Goal: Information Seeking & Learning: Learn about a topic

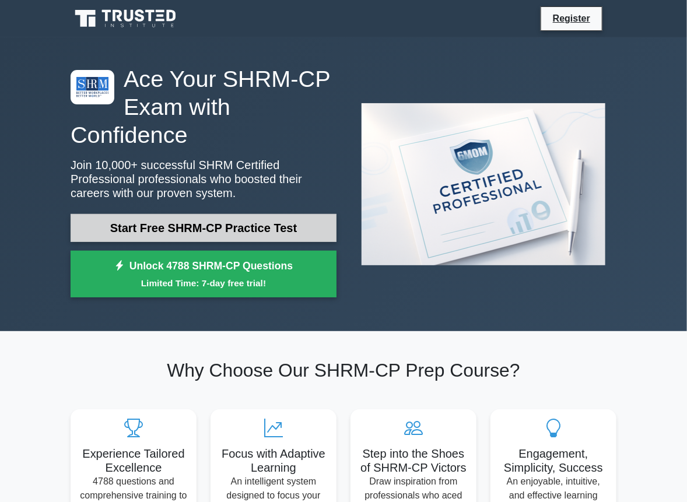
click at [178, 231] on link "Start Free SHRM-CP Practice Test" at bounding box center [204, 228] width 266 height 28
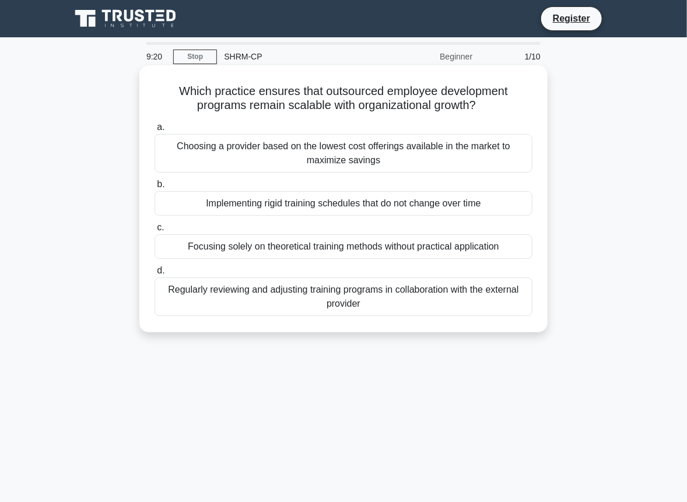
click at [187, 299] on div "Regularly reviewing and adjusting training programs in collaboration with the e…" at bounding box center [344, 297] width 378 height 38
click at [155, 275] on input "d. Regularly reviewing and adjusting training programs in collaboration with th…" at bounding box center [155, 271] width 0 height 8
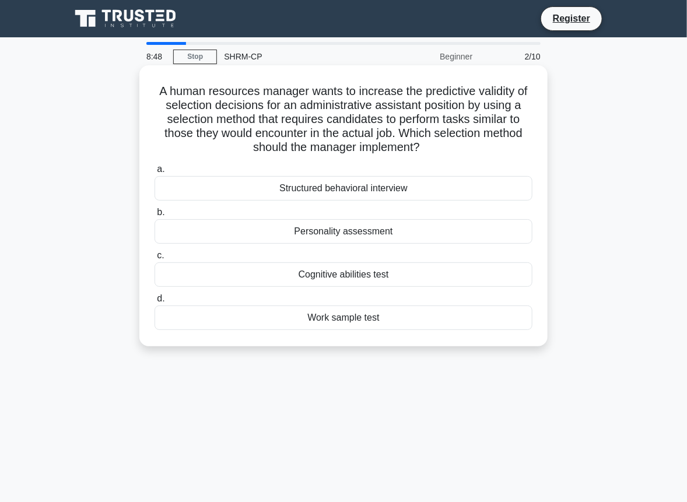
click at [261, 318] on div "Work sample test" at bounding box center [344, 318] width 378 height 24
click at [155, 303] on input "d. Work sample test" at bounding box center [155, 299] width 0 height 8
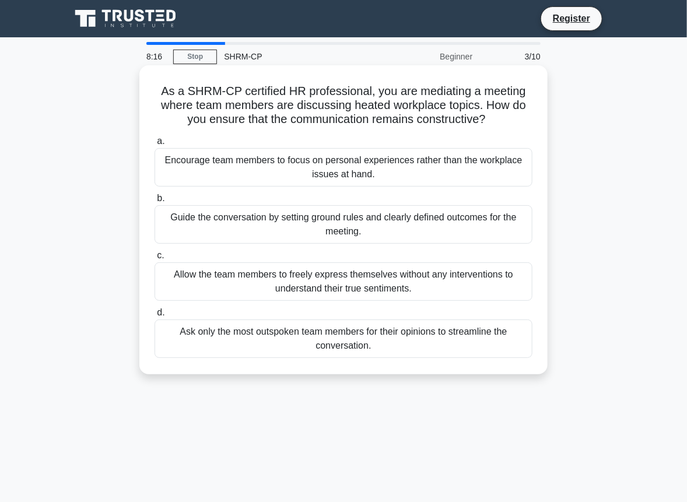
click at [351, 222] on div "Guide the conversation by setting ground rules and clearly defined outcomes for…" at bounding box center [344, 224] width 378 height 38
click at [155, 202] on input "b. Guide the conversation by setting ground rules and clearly defined outcomes …" at bounding box center [155, 199] width 0 height 8
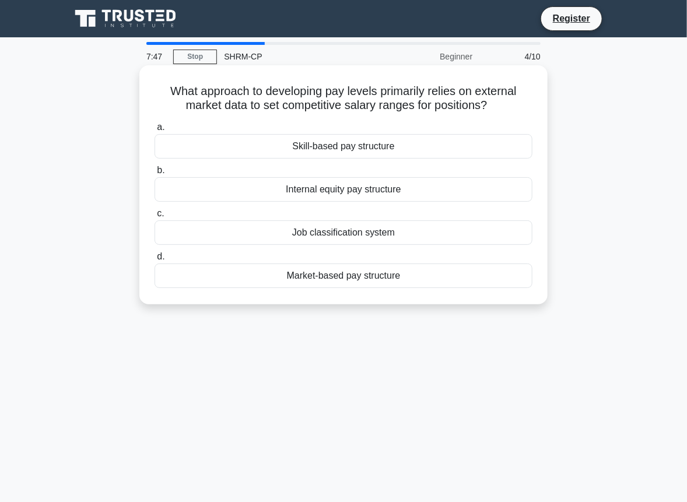
click at [334, 275] on div "Market-based pay structure" at bounding box center [344, 276] width 378 height 24
click at [155, 261] on input "d. Market-based pay structure" at bounding box center [155, 257] width 0 height 8
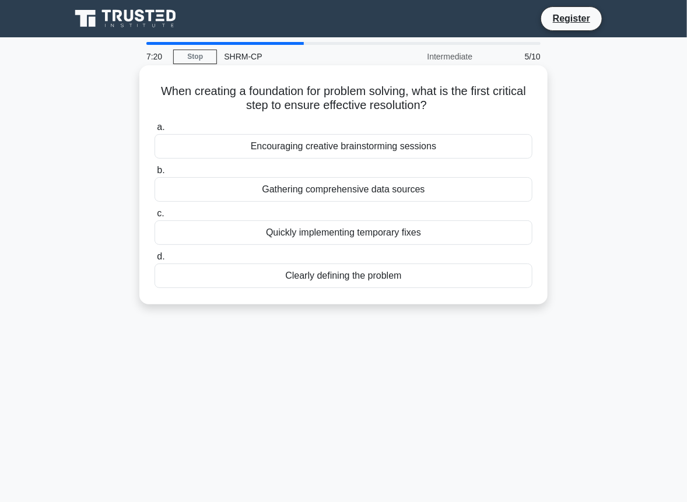
click at [360, 276] on div "Clearly defining the problem" at bounding box center [344, 276] width 378 height 24
click at [155, 261] on input "d. Clearly defining the problem" at bounding box center [155, 257] width 0 height 8
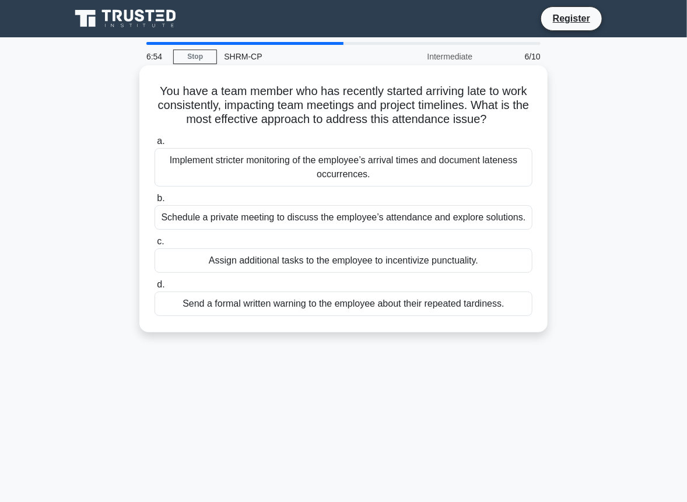
click at [364, 218] on div "Schedule a private meeting to discuss the employee’s attendance and explore sol…" at bounding box center [344, 217] width 378 height 24
click at [155, 202] on input "b. Schedule a private meeting to discuss the employee’s attendance and explore …" at bounding box center [155, 199] width 0 height 8
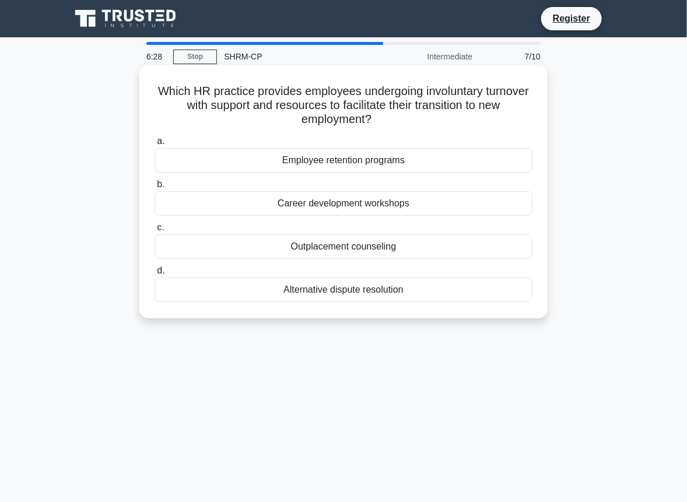
click at [475, 206] on div "Career development workshops" at bounding box center [344, 203] width 378 height 24
click at [155, 188] on input "b. Career development workshops" at bounding box center [155, 185] width 0 height 8
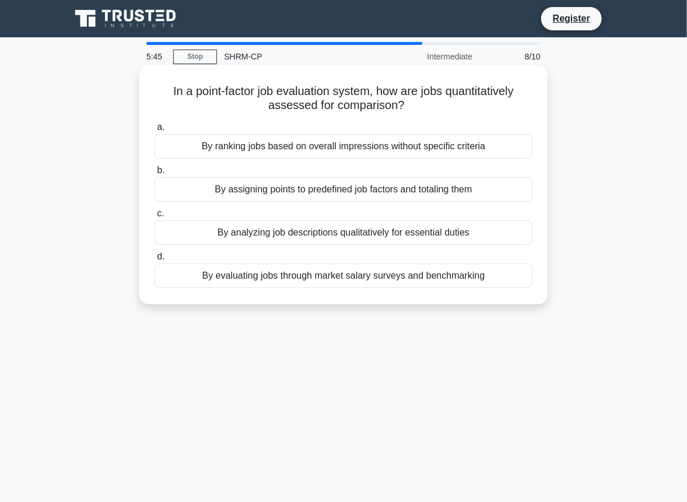
click at [385, 190] on div "By assigning points to predefined job factors and totaling them" at bounding box center [344, 189] width 378 height 24
click at [155, 174] on input "b. By assigning points to predefined job factors and totaling them" at bounding box center [155, 171] width 0 height 8
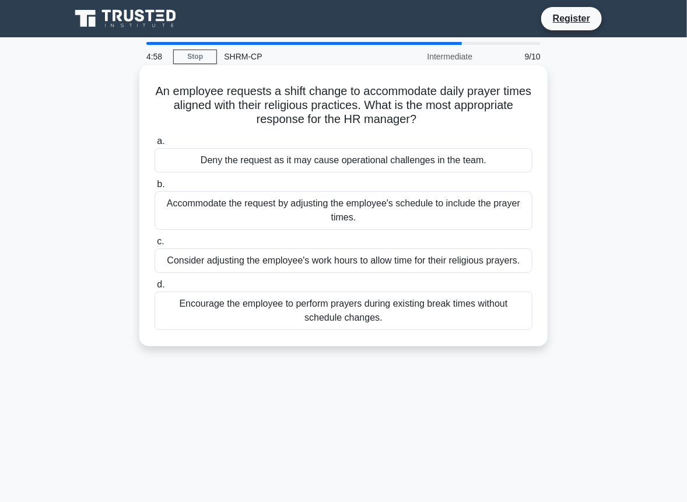
click at [425, 260] on div "Consider adjusting the employee's work hours to allow time for their religious …" at bounding box center [344, 260] width 378 height 24
click at [155, 246] on input "c. Consider adjusting the employee's work hours to allow time for their religio…" at bounding box center [155, 242] width 0 height 8
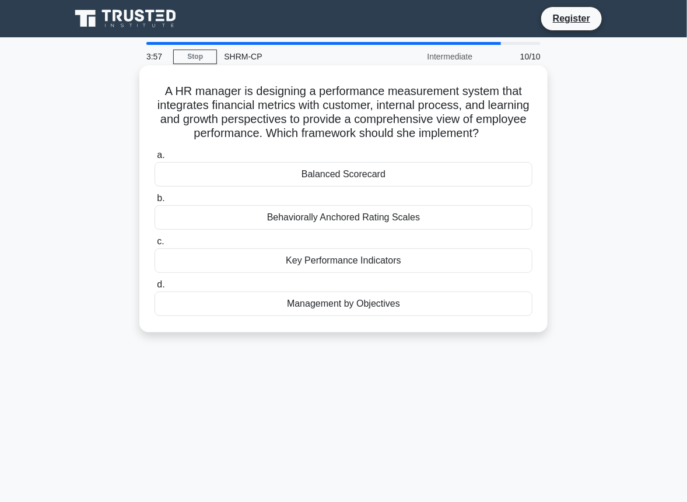
click at [400, 180] on div "Balanced Scorecard" at bounding box center [344, 174] width 378 height 24
click at [155, 159] on input "a. Balanced Scorecard" at bounding box center [155, 156] width 0 height 8
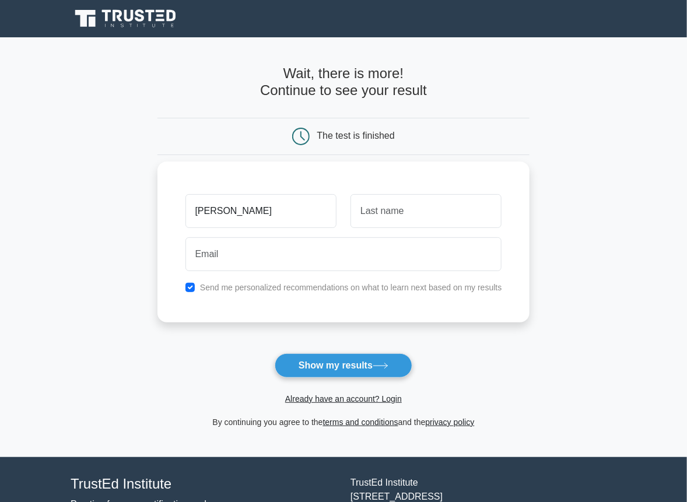
type input "[PERSON_NAME]"
type input "Davis"
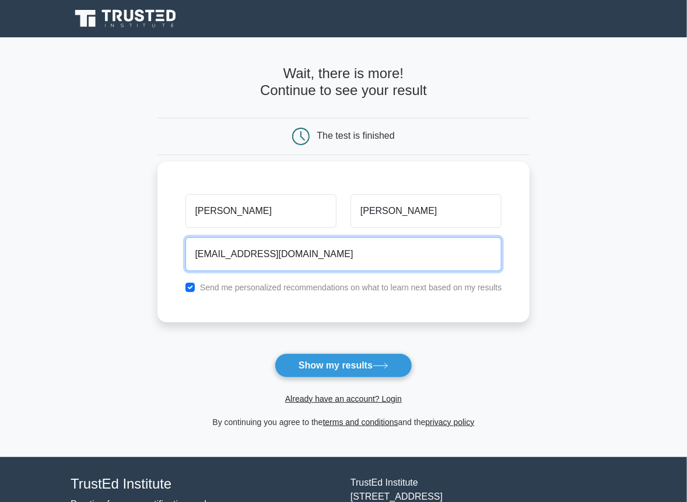
type input "tdavis101679@gmail.com"
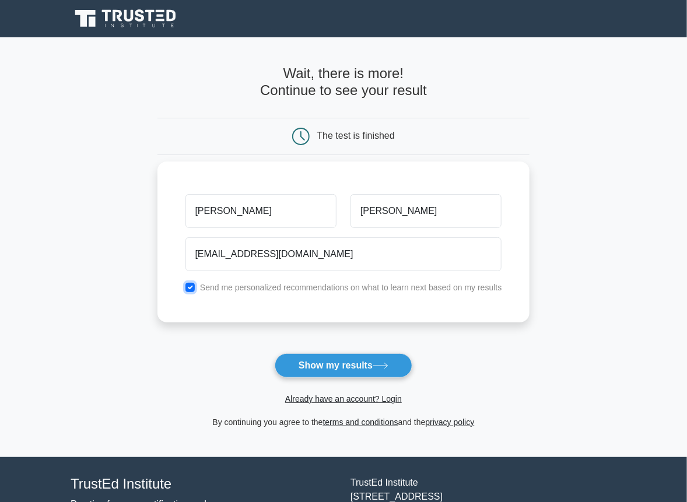
click at [193, 288] on input "checkbox" at bounding box center [189, 287] width 9 height 9
checkbox input "false"
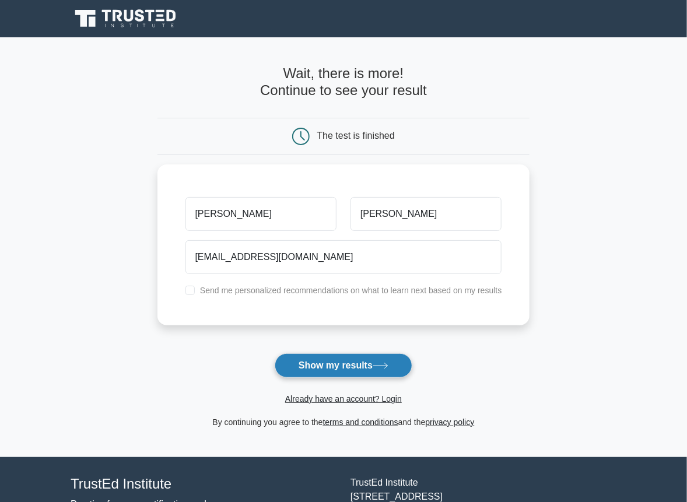
click at [345, 365] on button "Show my results" at bounding box center [344, 365] width 138 height 24
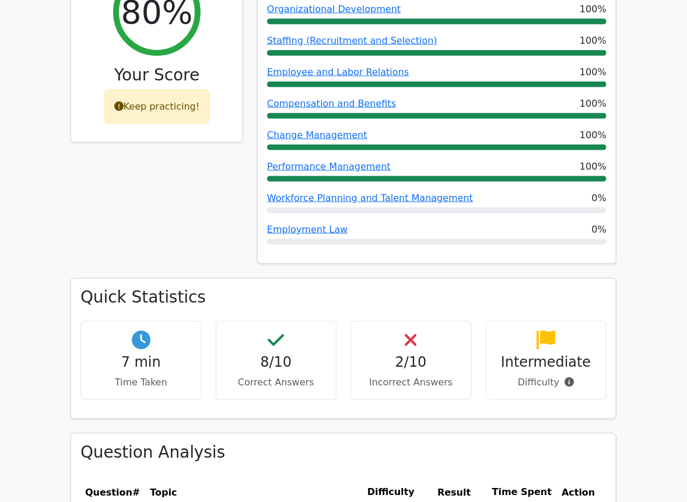
scroll to position [507, 0]
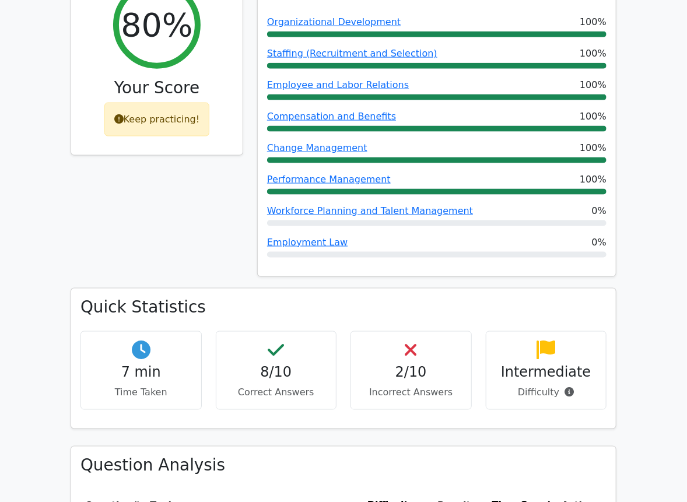
click at [425, 365] on h4 "2/10" at bounding box center [410, 373] width 101 height 17
click at [392, 386] on p "Incorrect Answers" at bounding box center [410, 393] width 101 height 14
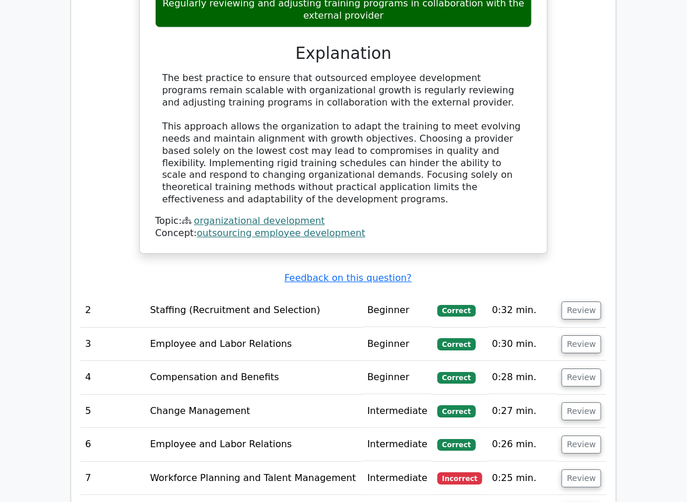
scroll to position [1318, 0]
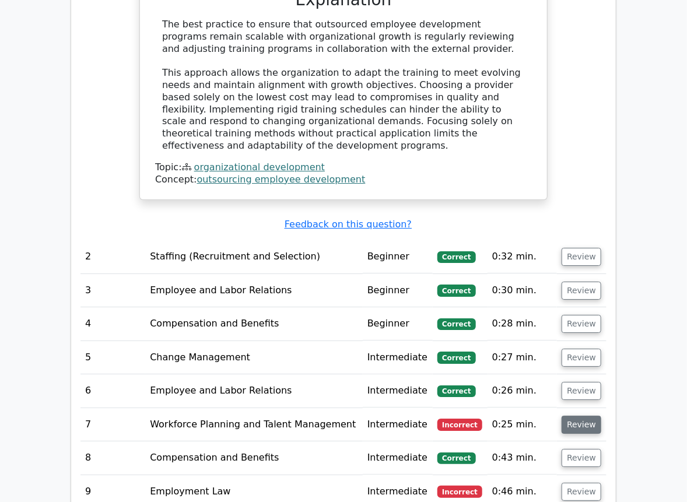
click at [582, 416] on button "Review" at bounding box center [582, 425] width 40 height 18
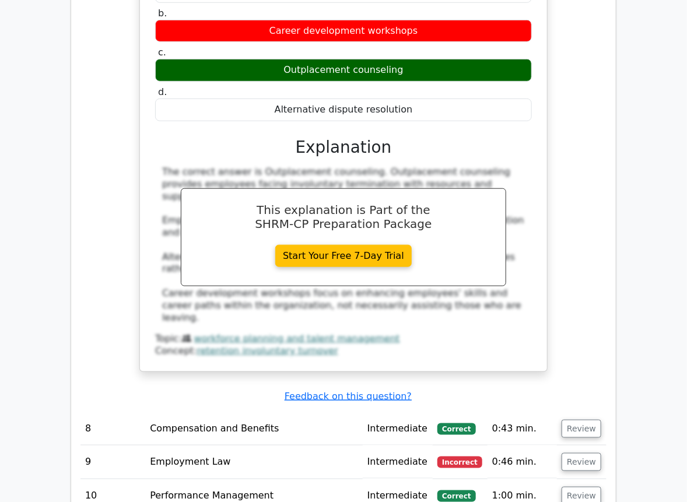
scroll to position [1927, 0]
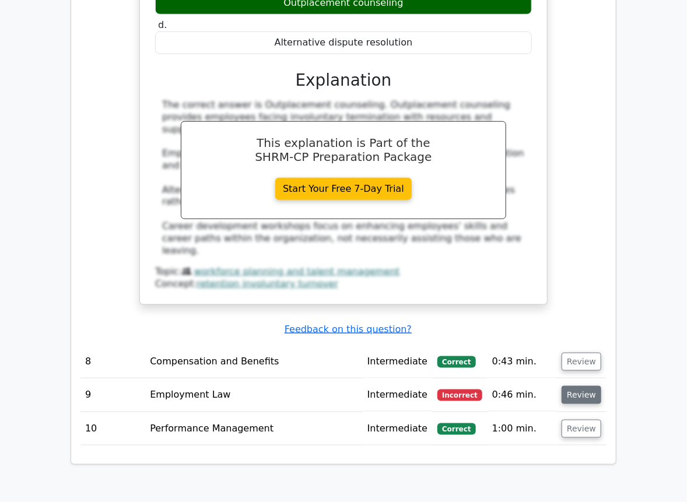
click at [582, 386] on button "Review" at bounding box center [582, 395] width 40 height 18
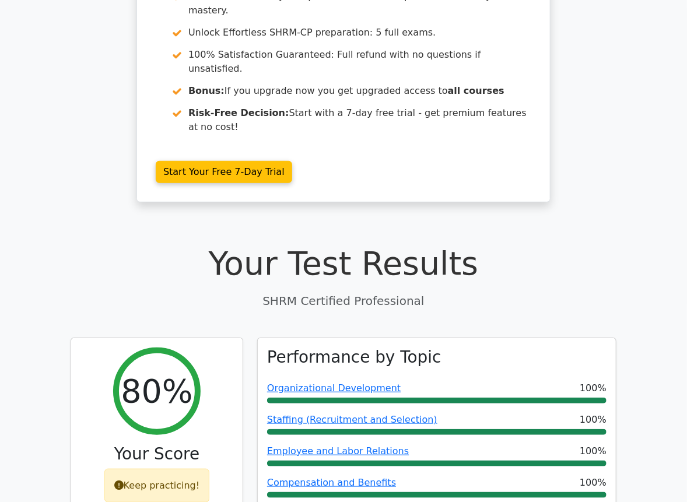
scroll to position [0, 0]
